Goal: Information Seeking & Learning: Find contact information

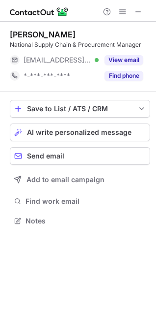
scroll to position [214, 156]
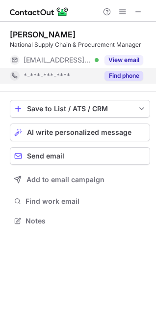
click at [124, 76] on button "Find phone" at bounding box center [124, 76] width 39 height 10
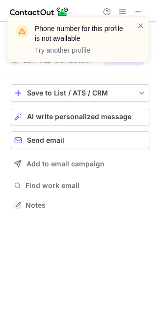
scroll to position [198, 156]
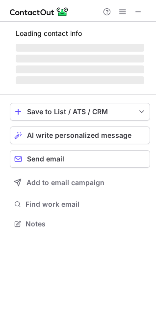
scroll to position [217, 156]
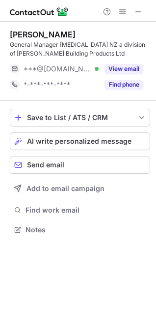
scroll to position [223, 156]
